Goal: Obtain resource: Download file/media

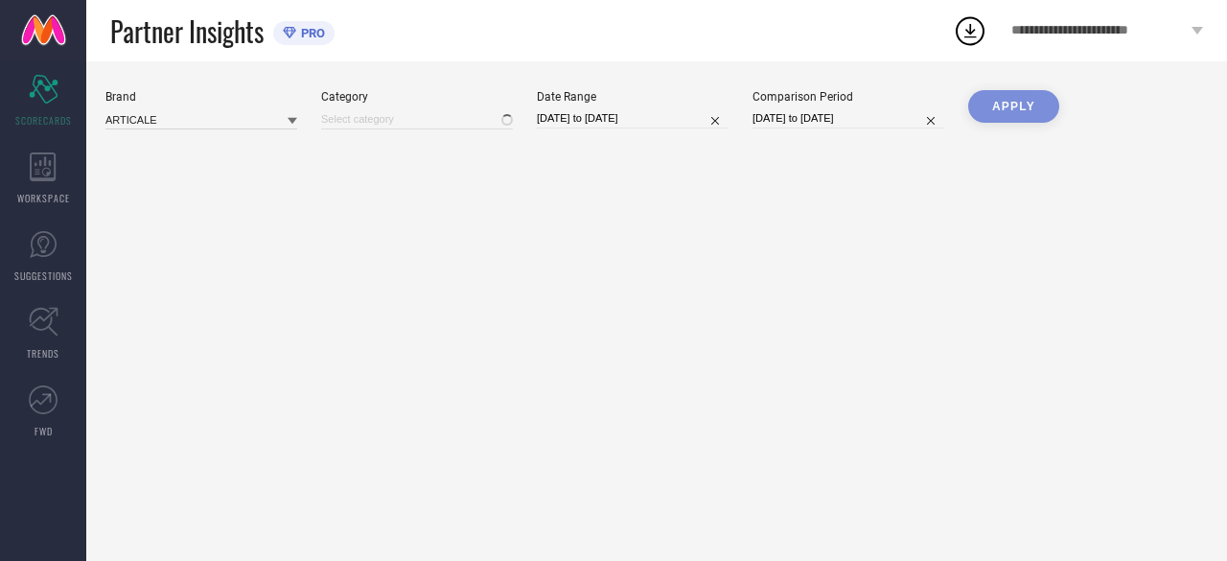
type input "All"
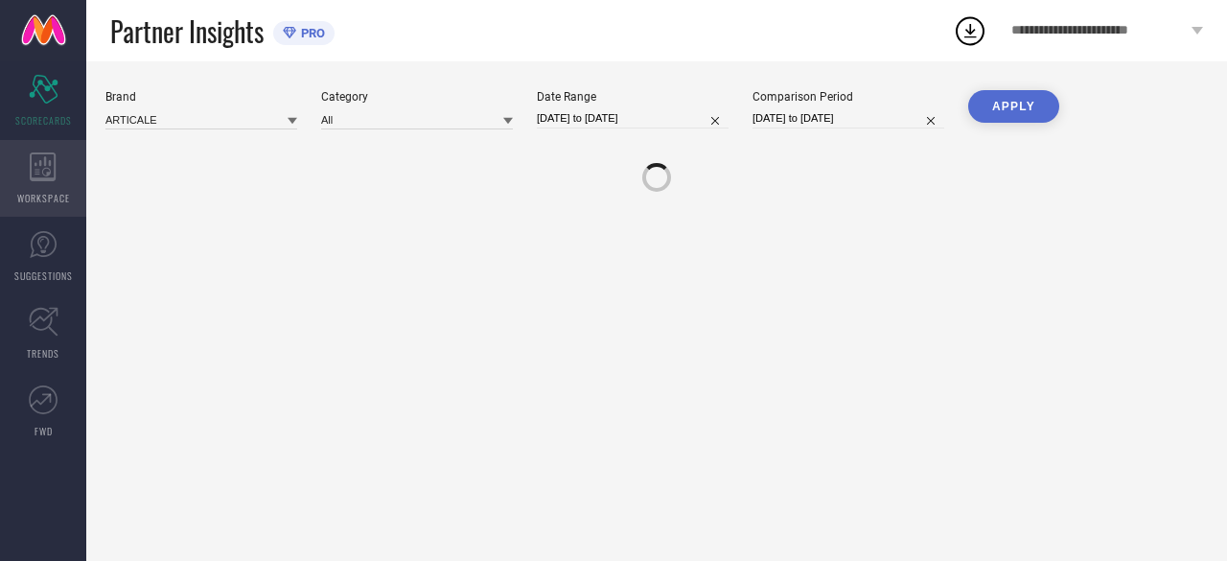
click at [23, 189] on div "WORKSPACE" at bounding box center [43, 178] width 86 height 77
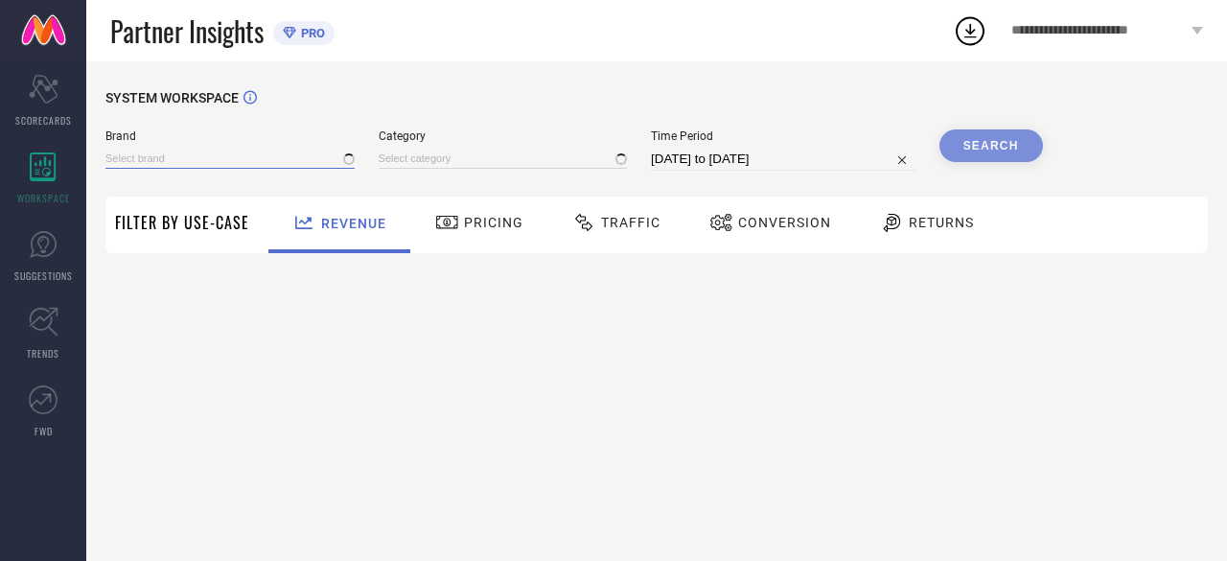
click at [196, 156] on input at bounding box center [229, 159] width 249 height 20
type input "All"
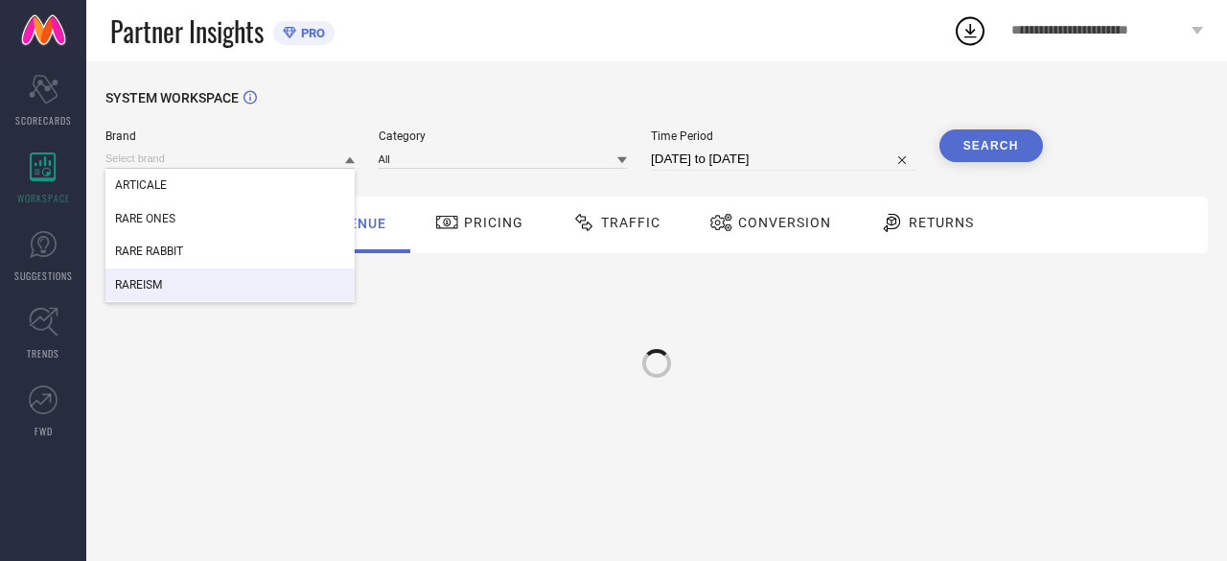
click at [172, 281] on div "RAREISM" at bounding box center [229, 285] width 249 height 33
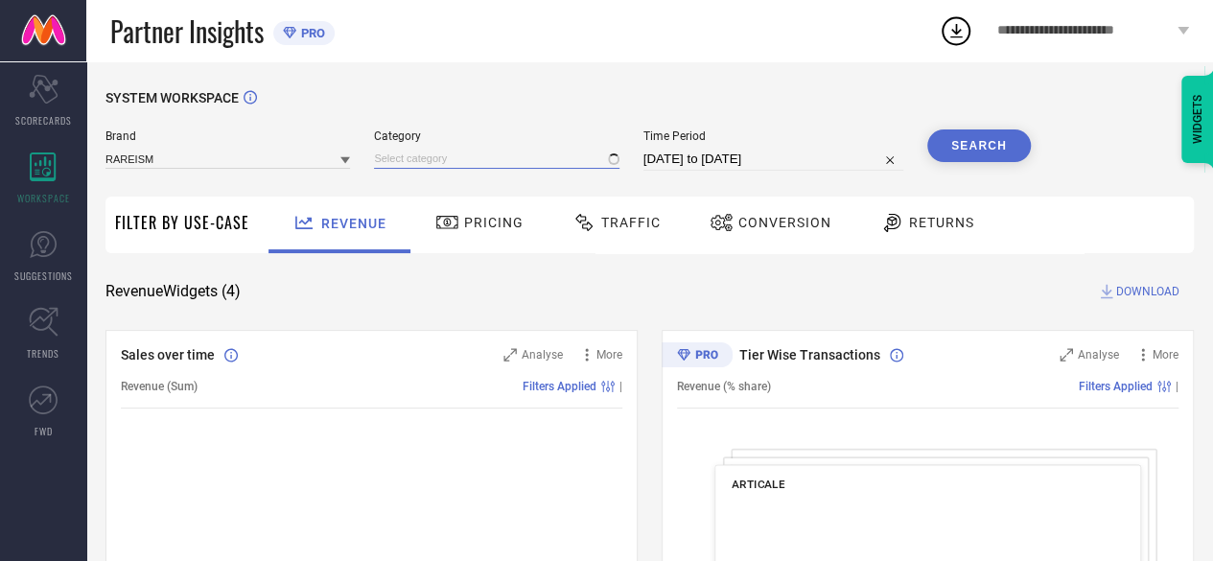
click at [422, 160] on input at bounding box center [496, 159] width 245 height 20
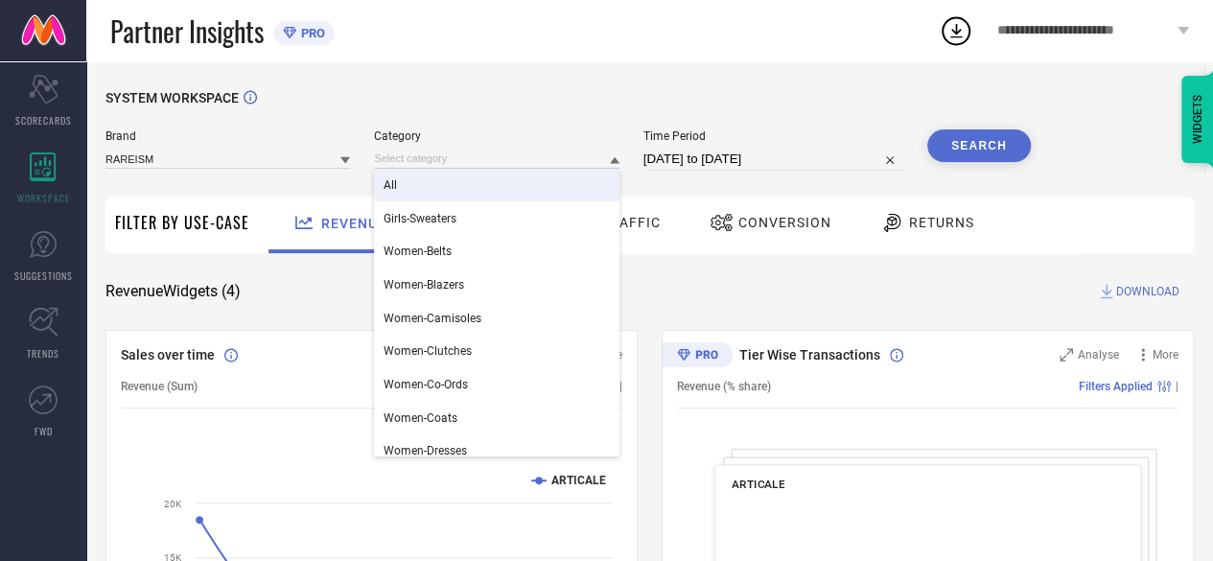
click at [455, 189] on div "All" at bounding box center [496, 185] width 245 height 33
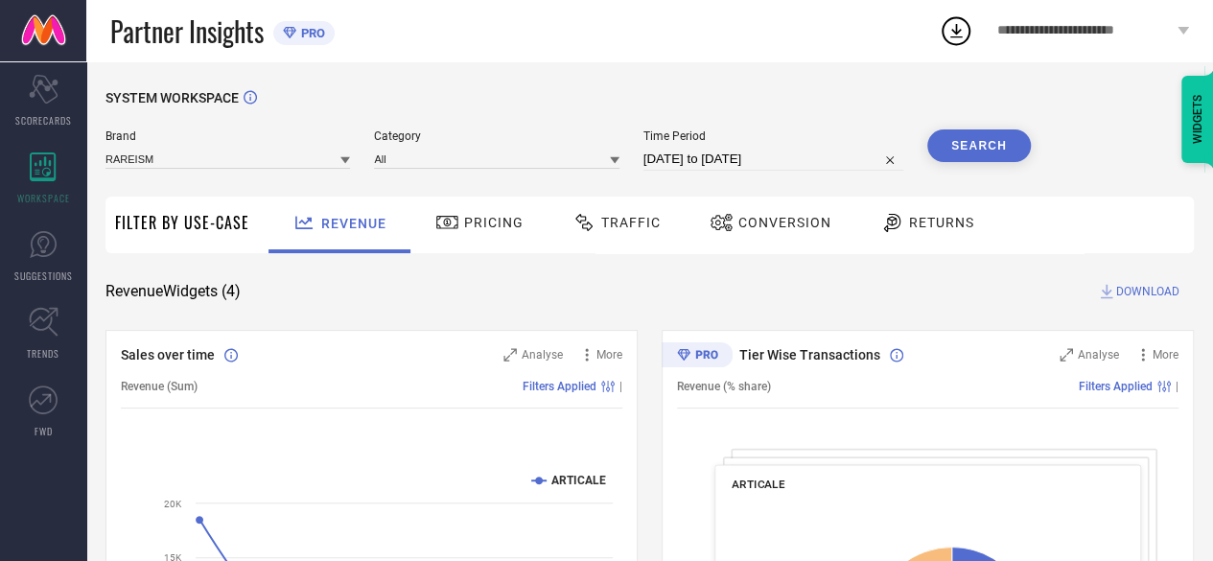
click at [706, 163] on input "16-08-2025 to 15-09-2025" at bounding box center [773, 159] width 260 height 23
select select "7"
select select "2025"
select select "8"
select select "2025"
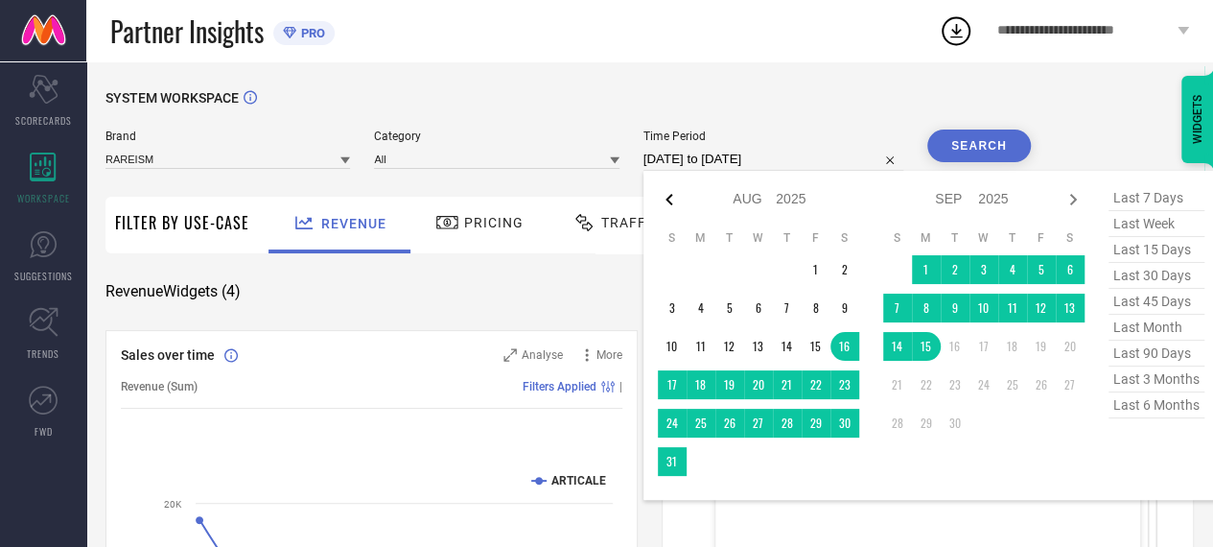
click at [675, 199] on icon at bounding box center [669, 199] width 23 height 23
select select "6"
select select "2025"
select select "7"
select select "2025"
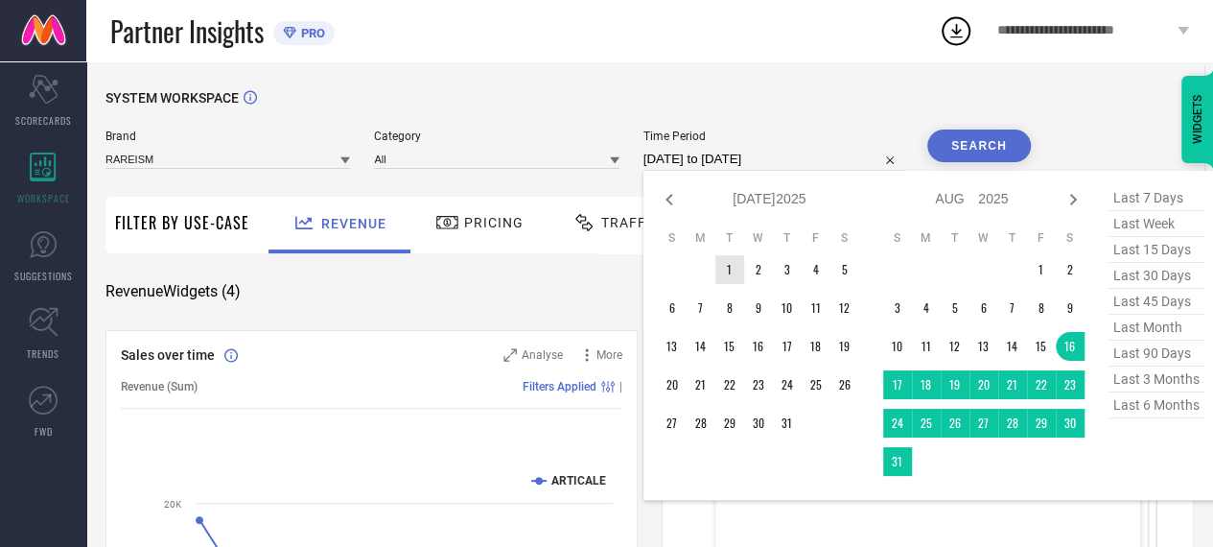
type input "After 01-07-2025"
click at [734, 268] on td "1" at bounding box center [729, 269] width 29 height 29
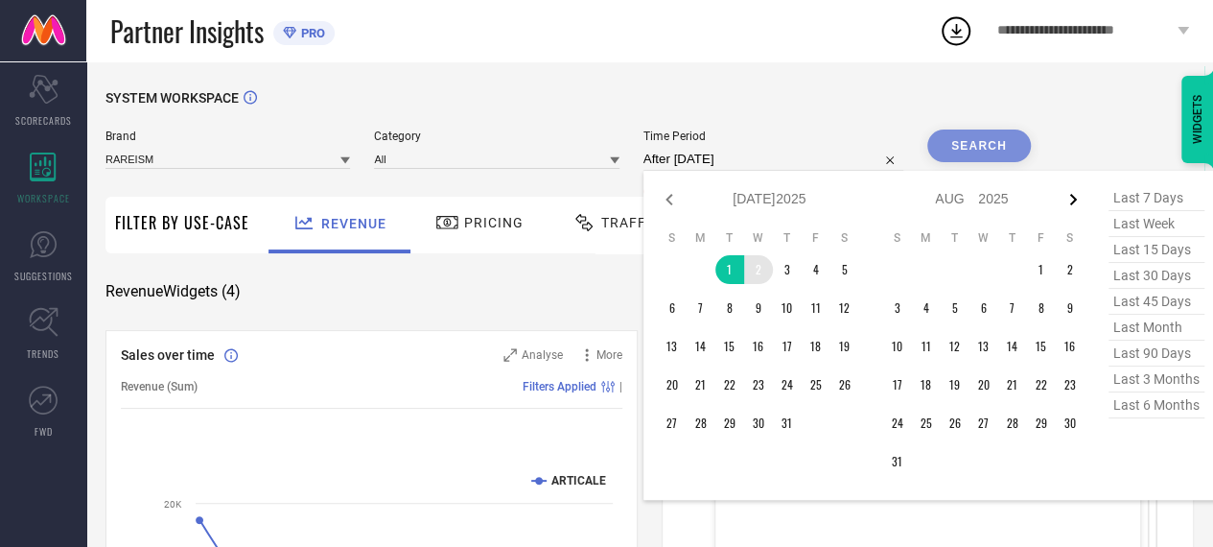
click at [1074, 201] on icon at bounding box center [1072, 200] width 7 height 12
select select "7"
select select "2025"
select select "8"
select select "2025"
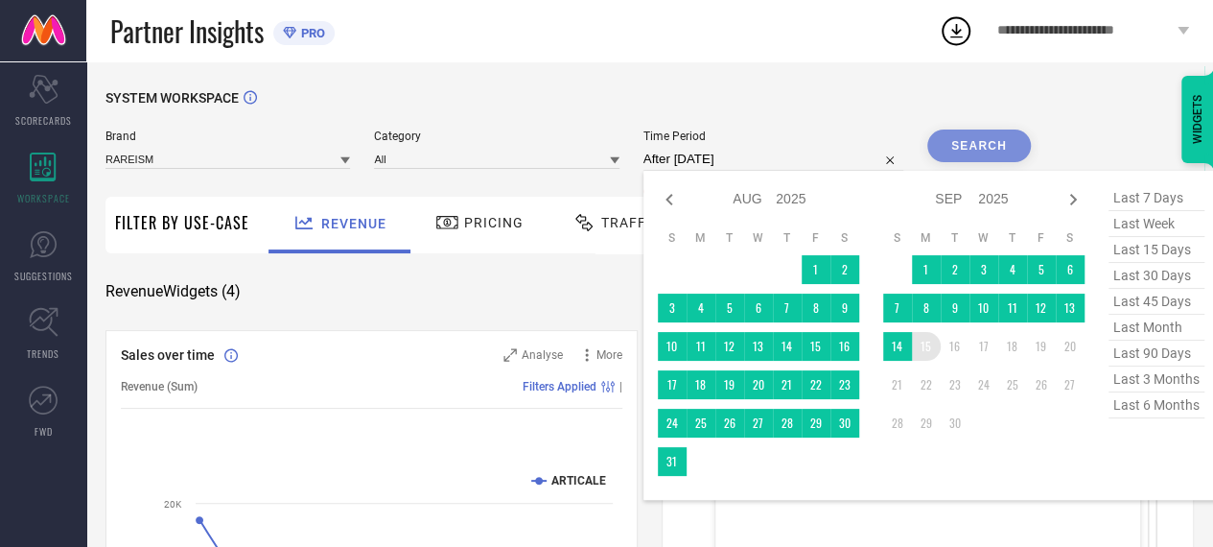
type input "01-07-2025 to 15-09-2025"
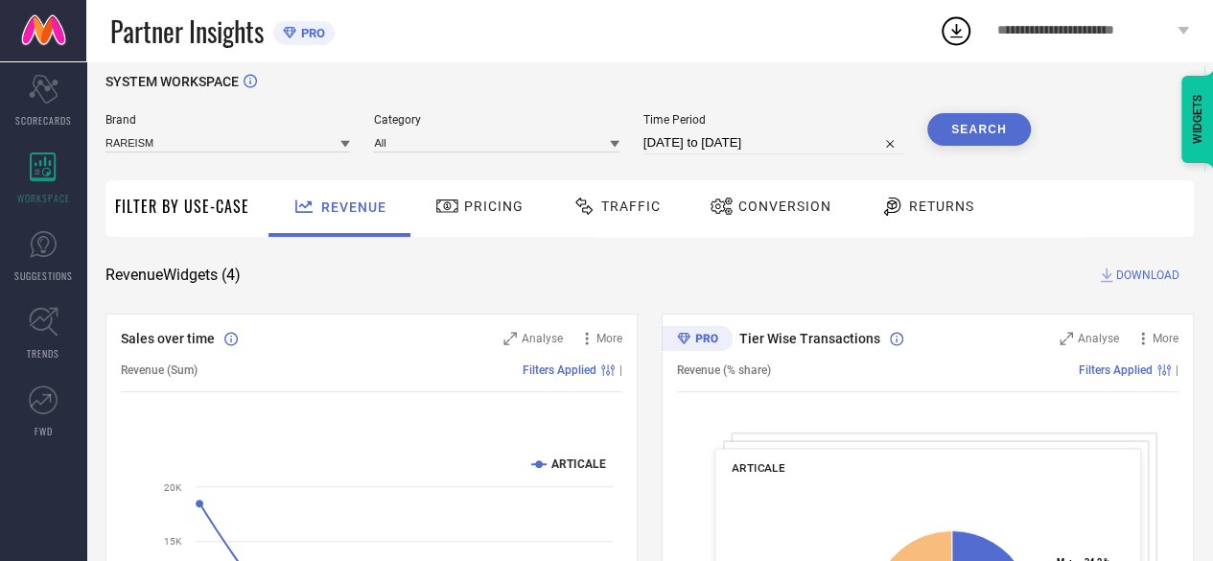
scroll to position [22, 0]
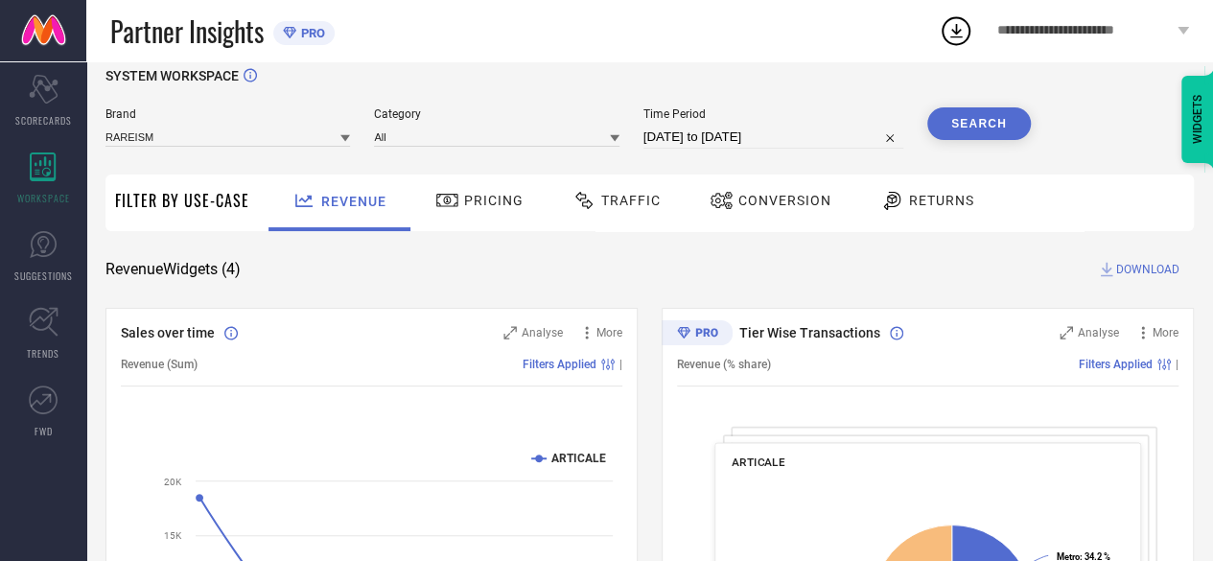
click at [900, 197] on div at bounding box center [894, 200] width 29 height 23
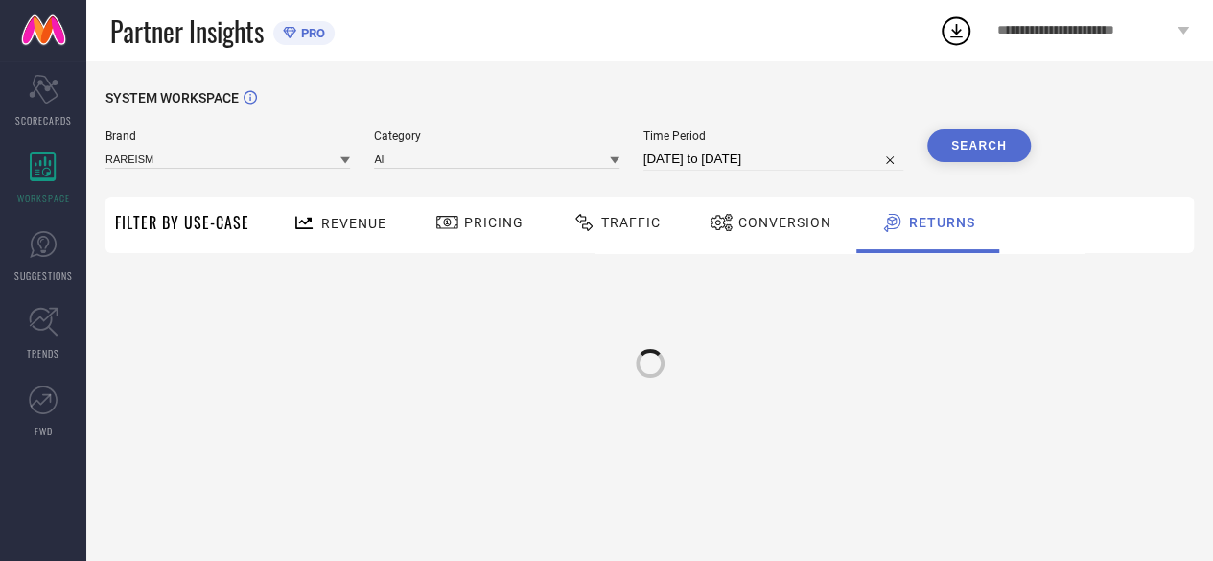
scroll to position [0, 0]
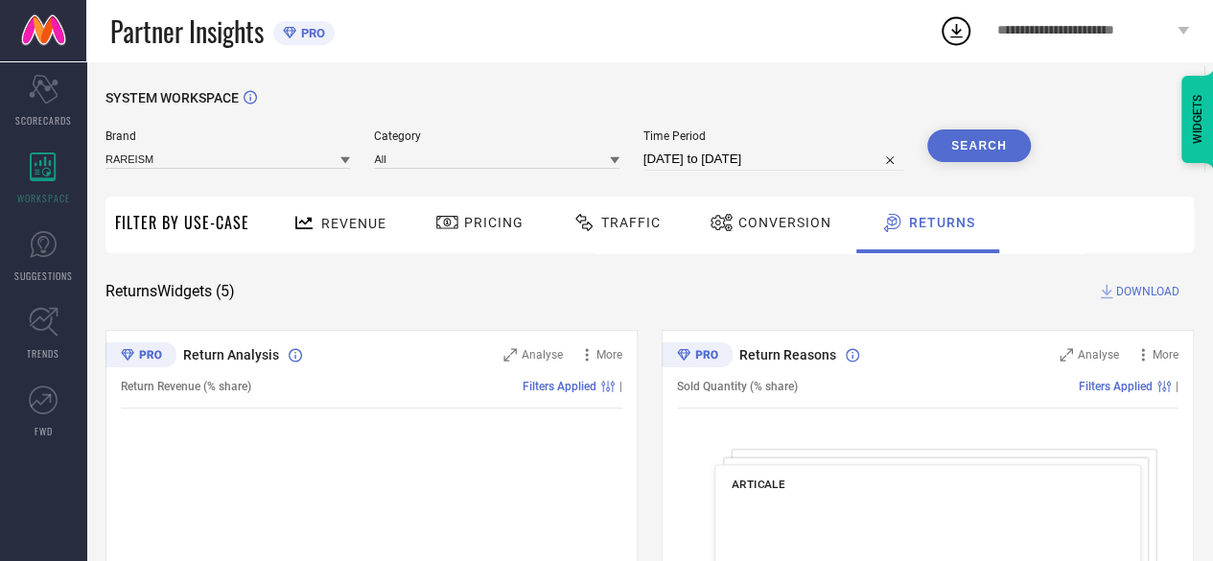
click at [981, 154] on button "Search" at bounding box center [979, 145] width 104 height 33
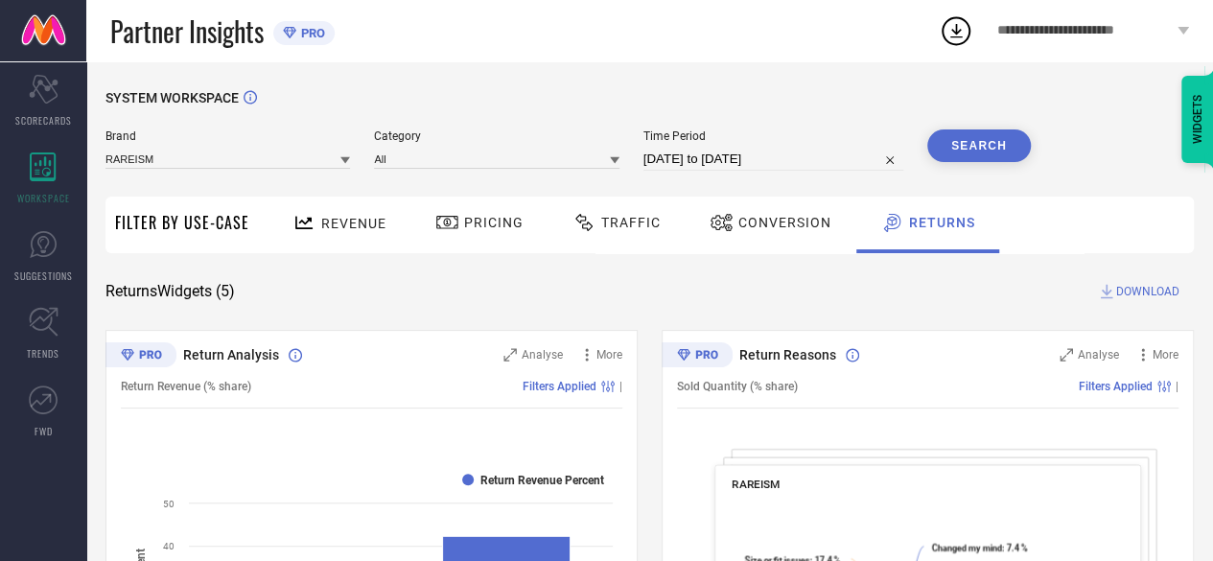
scroll to position [23, 0]
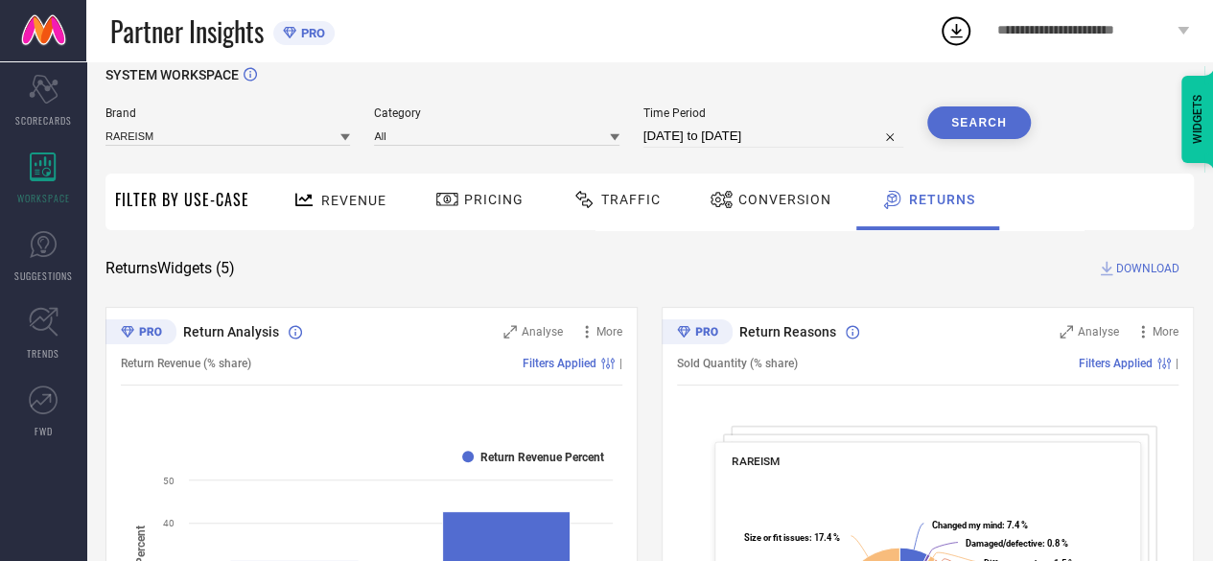
click at [1126, 267] on span "DOWNLOAD" at bounding box center [1147, 268] width 63 height 19
click at [969, 23] on span "1" at bounding box center [971, 18] width 6 height 12
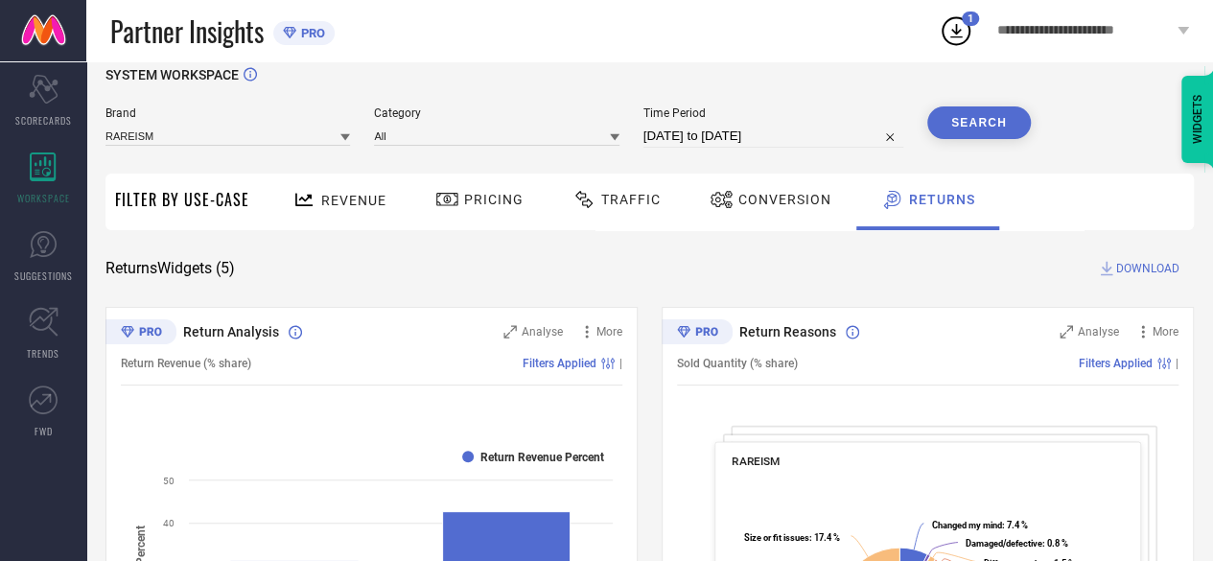
click at [378, 206] on span "Revenue" at bounding box center [353, 200] width 65 height 15
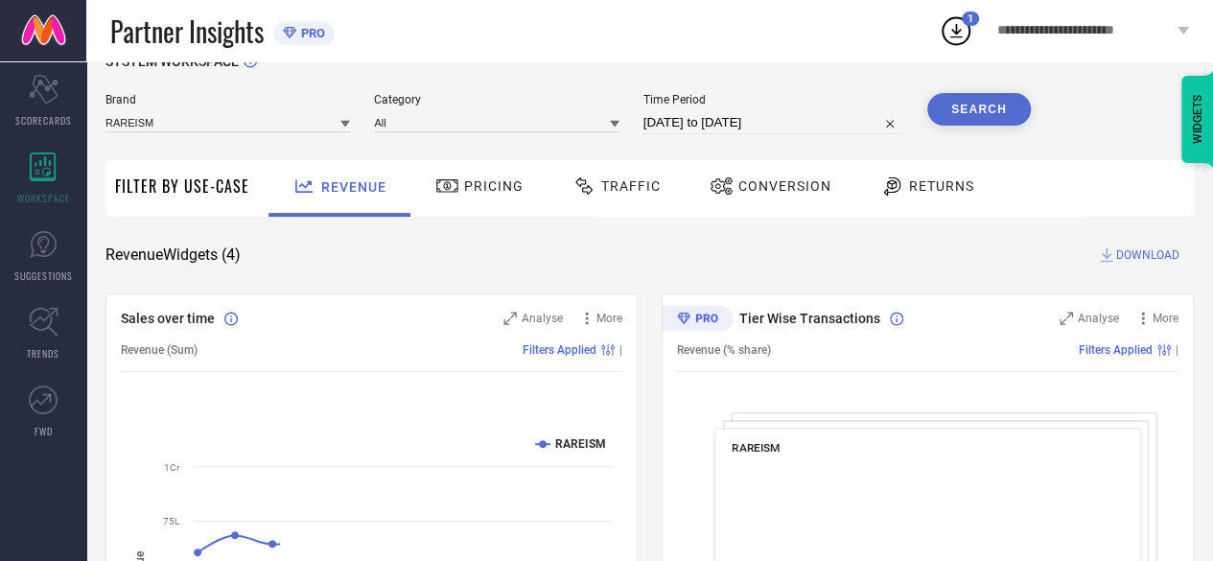
scroll to position [37, 0]
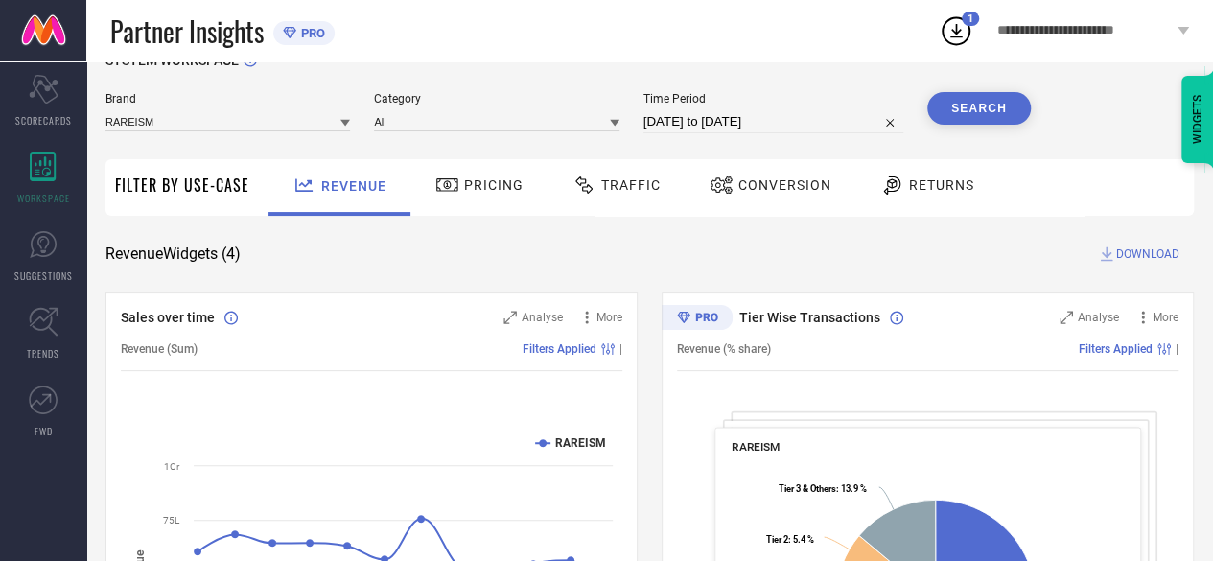
click at [990, 112] on button "Search" at bounding box center [979, 108] width 104 height 33
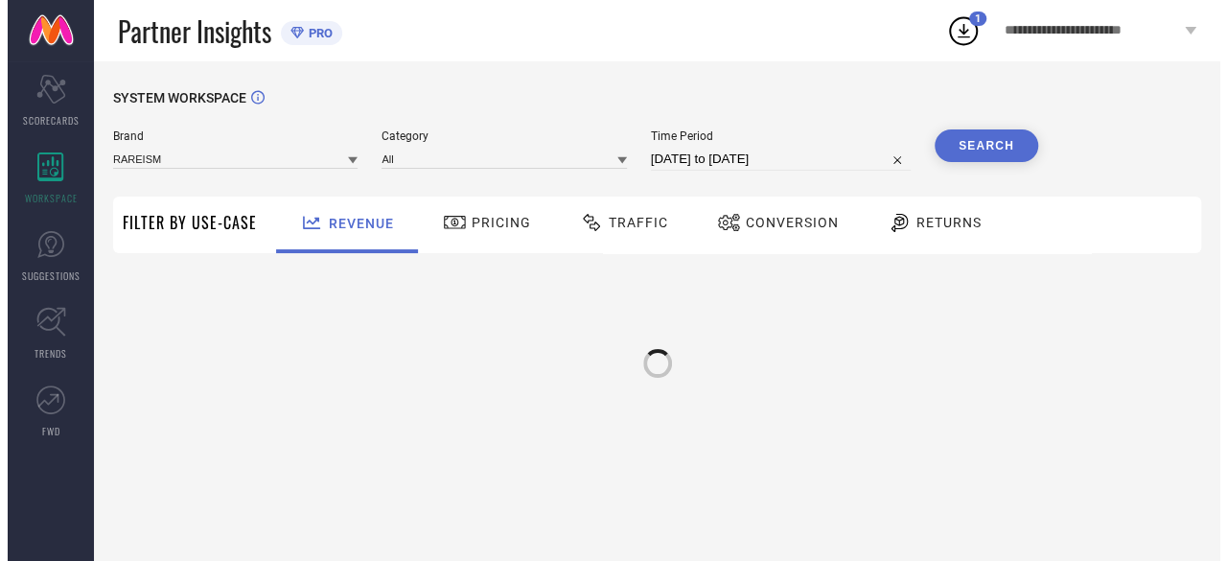
scroll to position [0, 0]
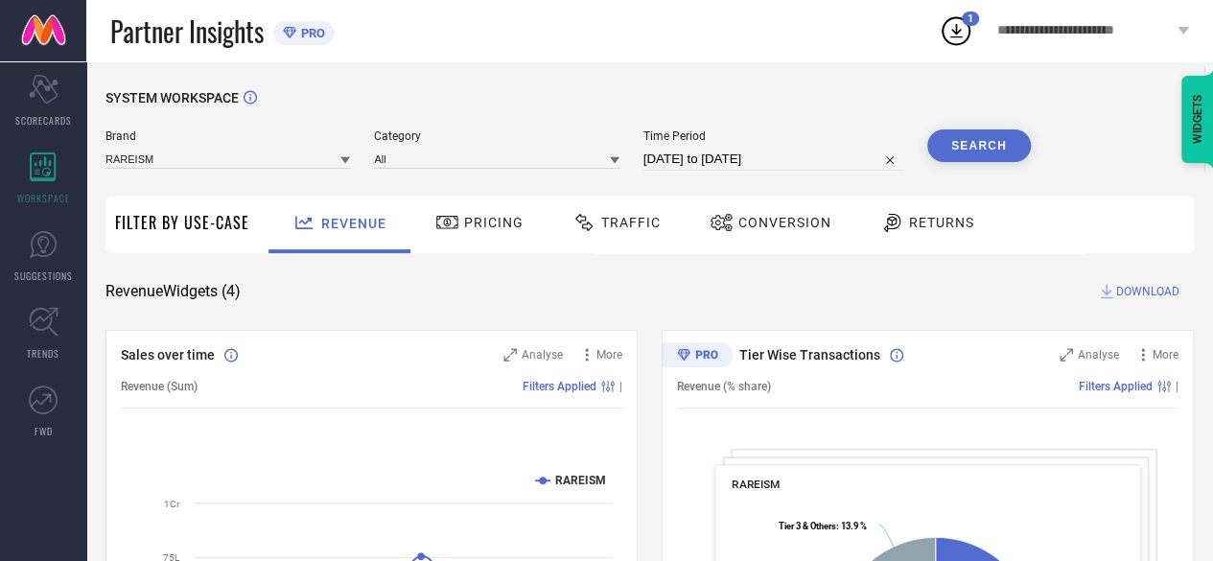
click at [1157, 300] on span "DOWNLOAD" at bounding box center [1147, 291] width 63 height 19
click at [957, 26] on icon at bounding box center [956, 30] width 35 height 35
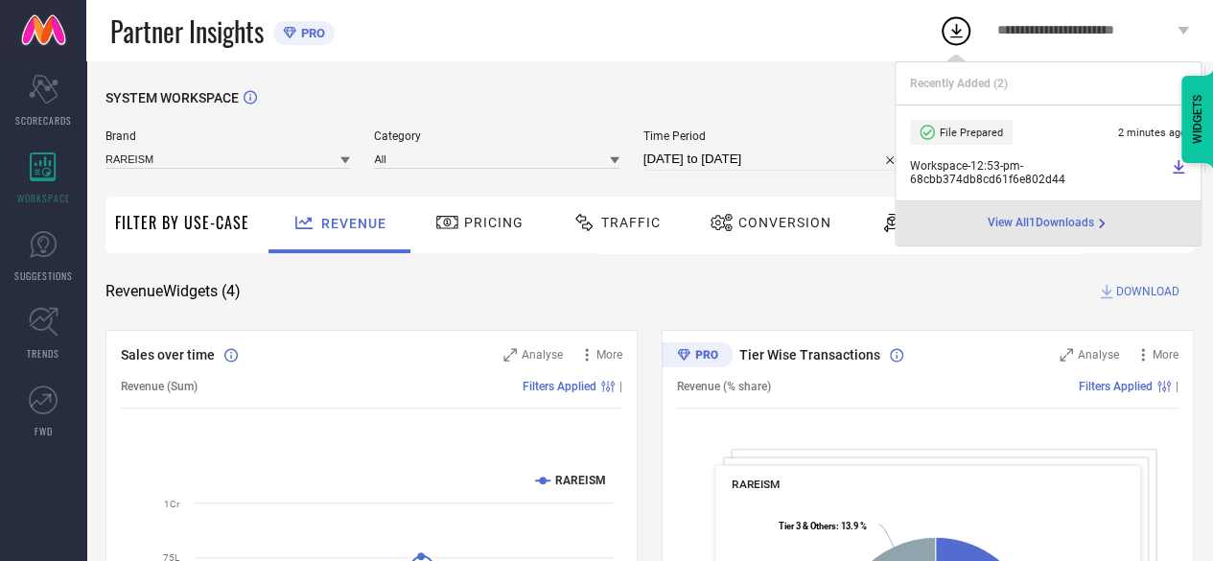
click at [1074, 225] on span "View All 1 Downloads" at bounding box center [1041, 223] width 106 height 15
